Goal: Information Seeking & Learning: Learn about a topic

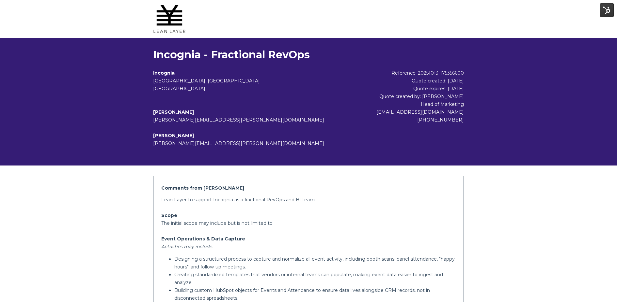
scroll to position [219, 0]
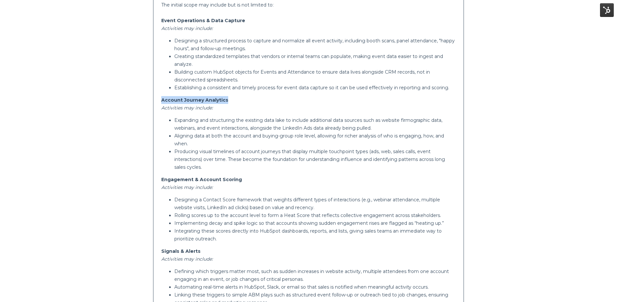
drag, startPoint x: 230, startPoint y: 99, endPoint x: 158, endPoint y: 100, distance: 72.4
click at [158, 100] on div "Comments from [PERSON_NAME] to support Incognia as a fractional RevOps and BI t…" at bounding box center [308, 223] width 311 height 531
copy strong "Account Journey Analytics"
drag, startPoint x: 244, startPoint y: 183, endPoint x: 161, endPoint y: 181, distance: 83.2
click at [161, 181] on p "Engagement & Account Scoring Activities may include:" at bounding box center [308, 184] width 295 height 16
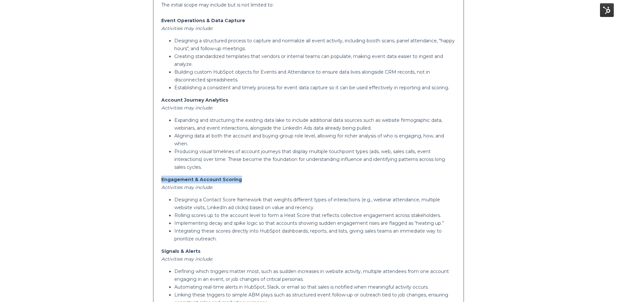
copy strong "Engagement & Account Scoring"
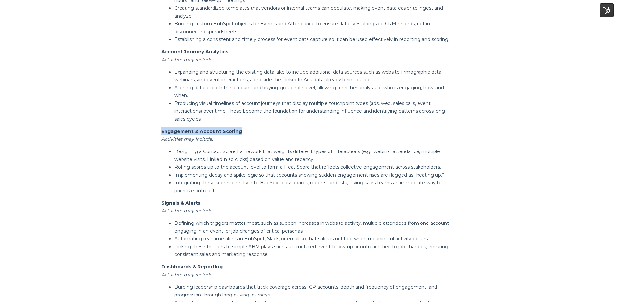
scroll to position [270, 0]
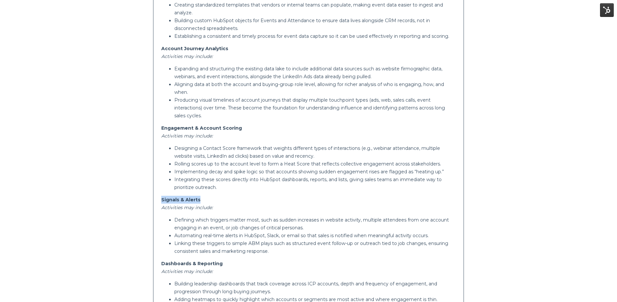
drag, startPoint x: 199, startPoint y: 200, endPoint x: 161, endPoint y: 202, distance: 38.2
click at [161, 202] on p "Signals & Alerts Activities may include:" at bounding box center [308, 204] width 295 height 16
copy strong "Signals & Alerts"
drag, startPoint x: 229, startPoint y: 267, endPoint x: 157, endPoint y: 267, distance: 72.1
click at [157, 267] on div "Comments from [PERSON_NAME] to support Incognia as a fractional RevOps and BI t…" at bounding box center [308, 171] width 311 height 531
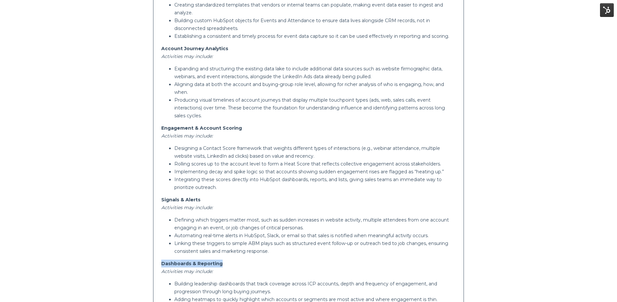
copy strong "Dashboards & Reporting"
